Goal: Task Accomplishment & Management: Use online tool/utility

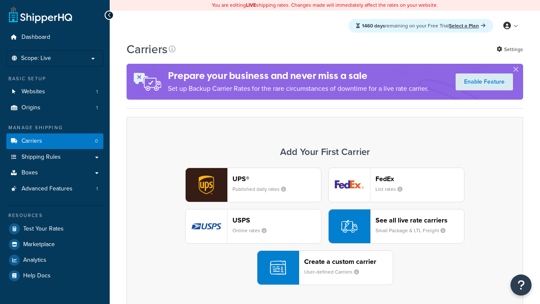
click at [325, 226] on div "UPS® Published daily rates FedEx List rates USPS Online rates See all live rate…" at bounding box center [325, 226] width 379 height 117
click at [325, 268] on div "Create a custom carrier User-defined Carriers" at bounding box center [348, 268] width 89 height 20
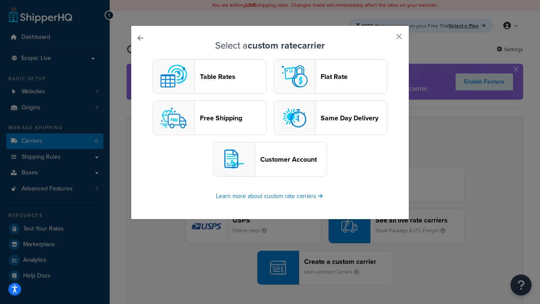
click at [210, 76] on header "Table Rates" at bounding box center [233, 77] width 66 height 8
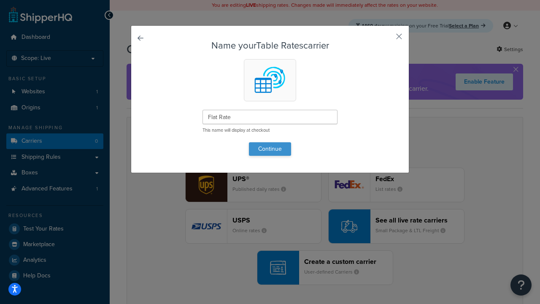
type input "Flat Rate"
click at [270, 149] on button "Continue" at bounding box center [270, 149] width 42 height 14
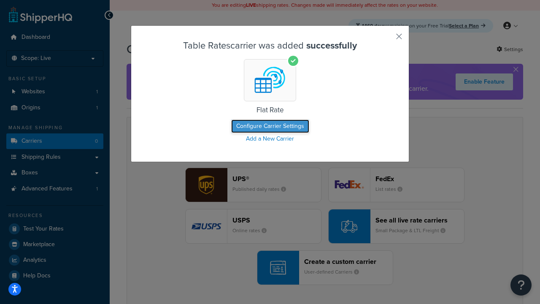
click at [270, 126] on button "Configure Carrier Settings" at bounding box center [270, 127] width 78 height 14
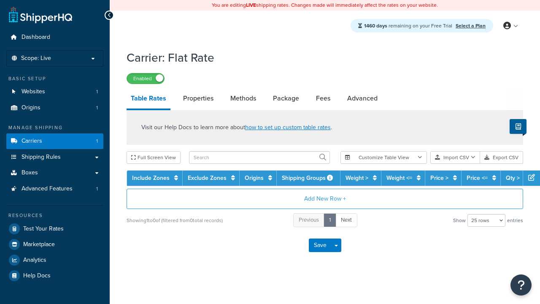
select select "25"
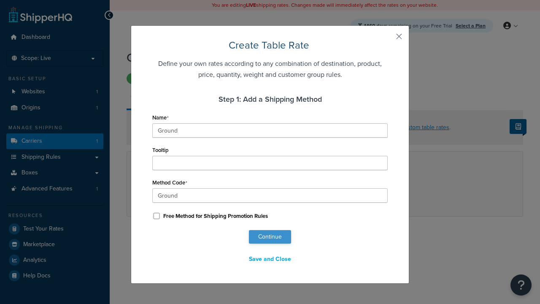
type input "Ground"
click at [270, 237] on button "Continue" at bounding box center [270, 237] width 42 height 14
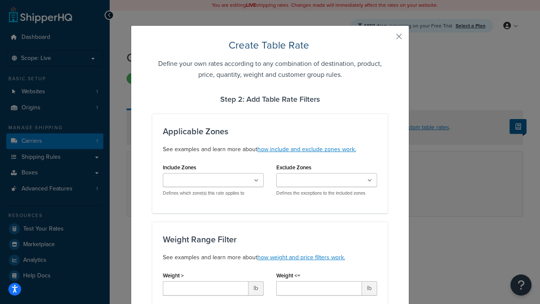
scroll to position [610, 0]
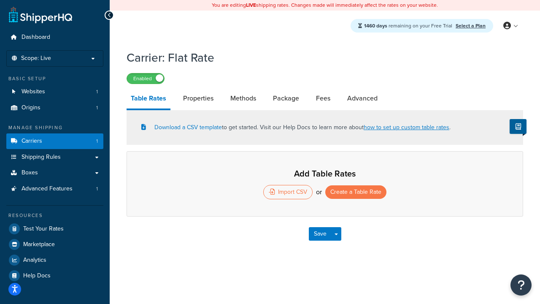
select select "25"
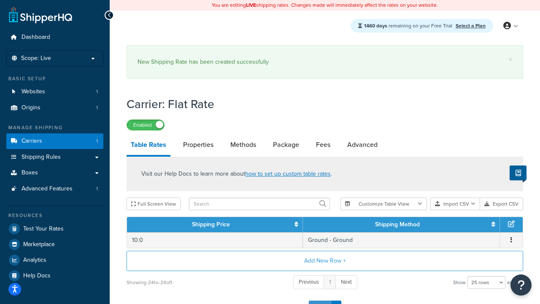
click at [320, 301] on button "Save" at bounding box center [320, 308] width 23 height 14
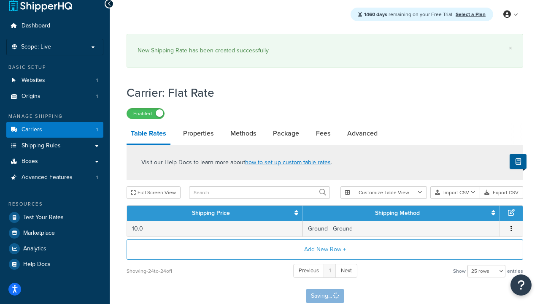
scroll to position [0, 0]
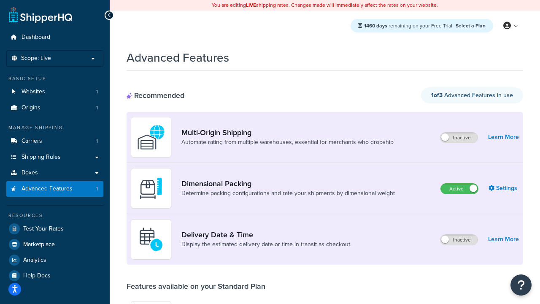
scroll to position [610, 0]
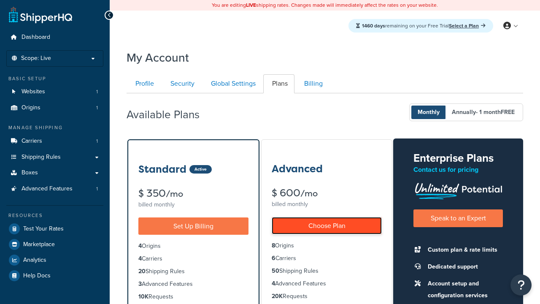
click at [327, 225] on link "Choose Plan" at bounding box center [327, 225] width 110 height 17
